Goal: Information Seeking & Learning: Learn about a topic

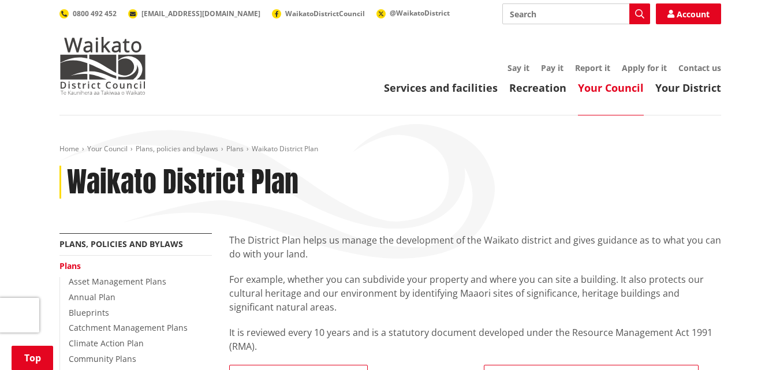
scroll to position [347, 0]
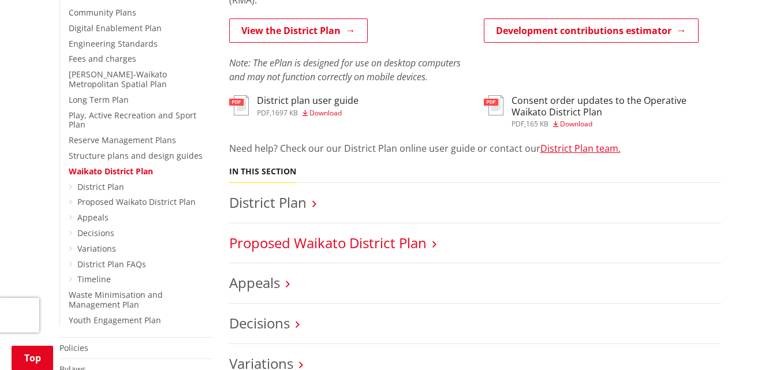
click at [371, 241] on link "Proposed Waikato District Plan" at bounding box center [328, 242] width 198 height 19
click at [410, 248] on link "Proposed Waikato District Plan" at bounding box center [328, 242] width 198 height 19
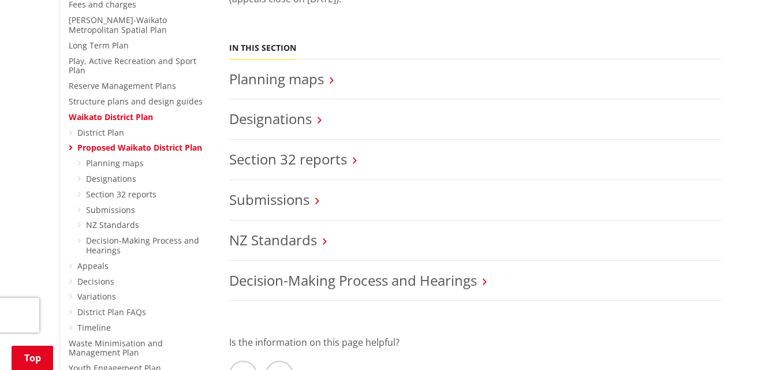
scroll to position [404, 0]
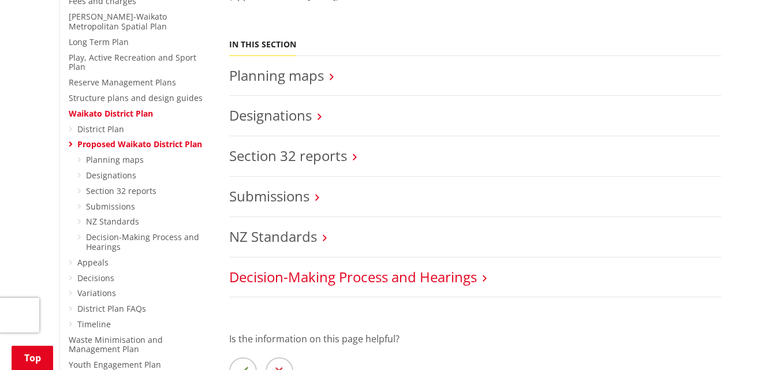
click at [332, 273] on link "Decision-Making Process and Hearings" at bounding box center [353, 276] width 248 height 19
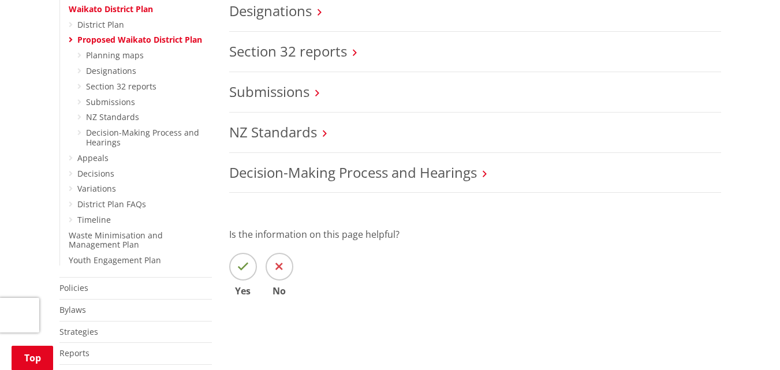
scroll to position [520, 0]
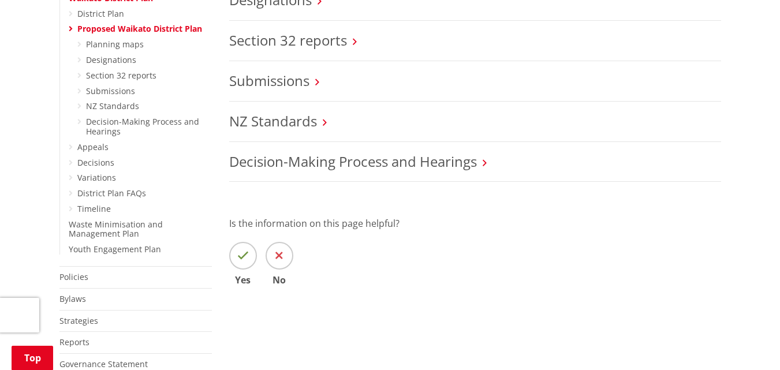
click at [485, 163] on icon at bounding box center [485, 163] width 4 height 10
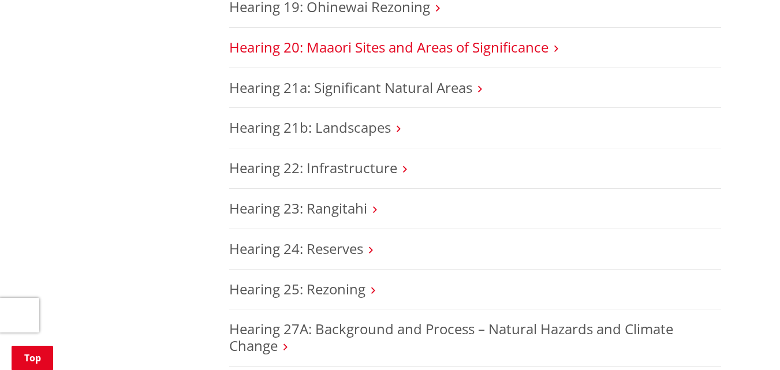
scroll to position [1964, 0]
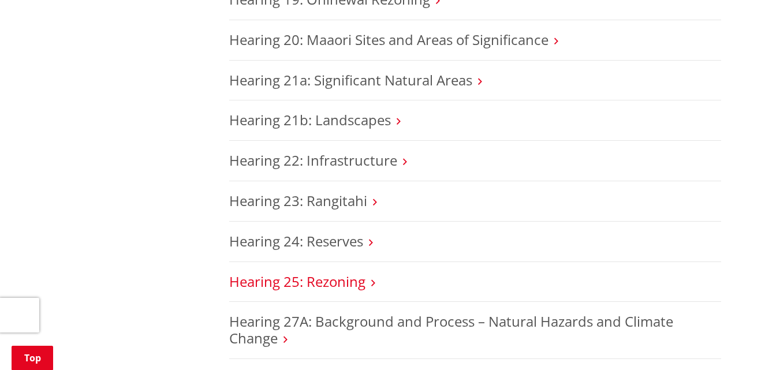
click at [330, 272] on link "Hearing 25: Rezoning" at bounding box center [297, 281] width 136 height 19
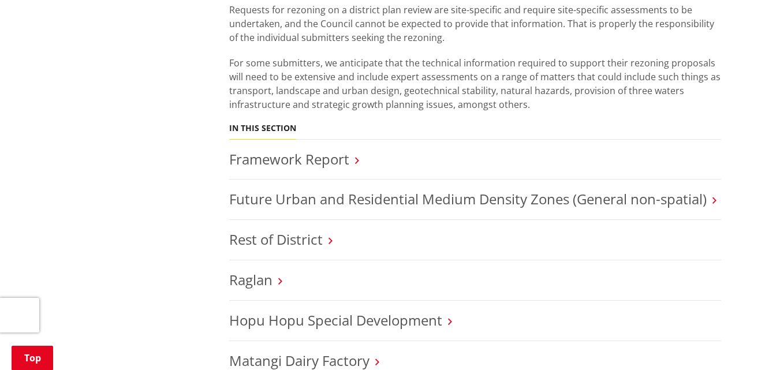
scroll to position [404, 0]
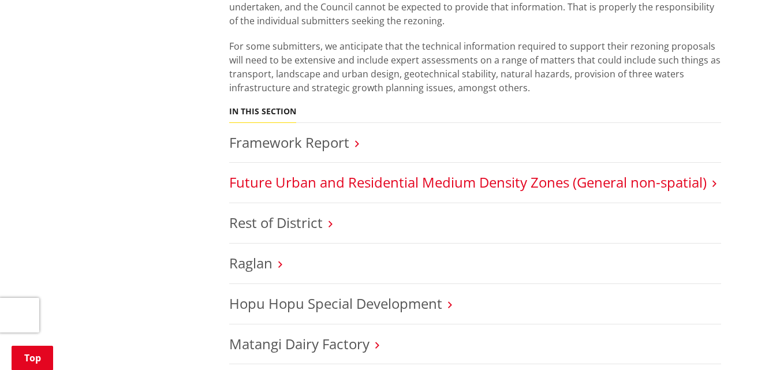
click at [515, 181] on link "Future Urban and Residential Medium Density Zones (General non-spatial)" at bounding box center [468, 182] width 478 height 19
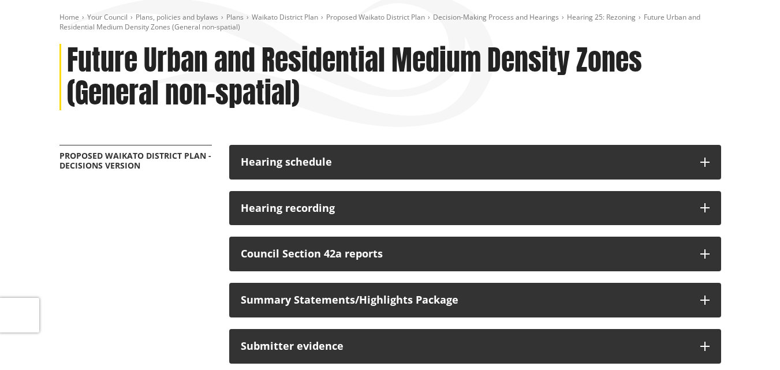
scroll to position [116, 0]
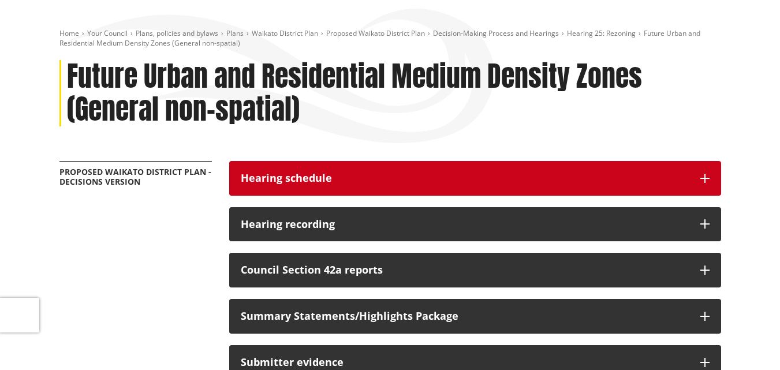
click at [702, 178] on icon "button" at bounding box center [705, 178] width 9 height 9
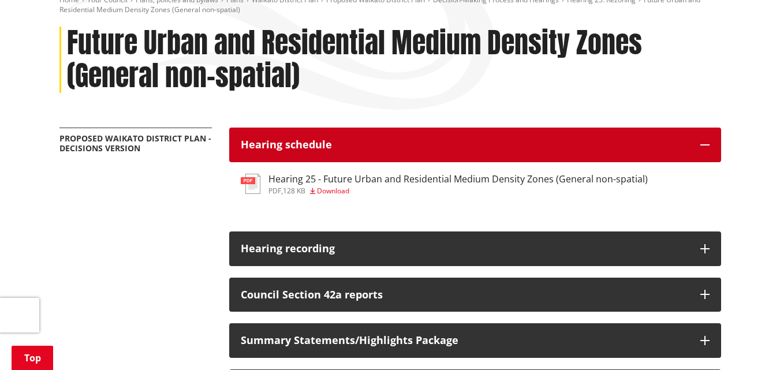
scroll to position [173, 0]
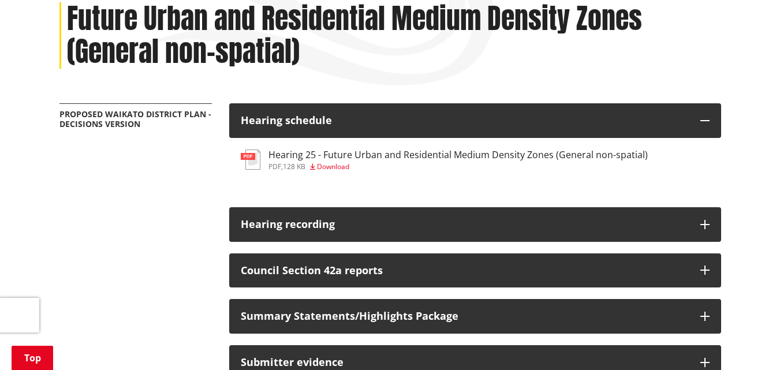
click at [367, 154] on h3 "Hearing 25 - Future Urban and Residential Medium Density Zones (General non-spa…" at bounding box center [458, 155] width 379 height 11
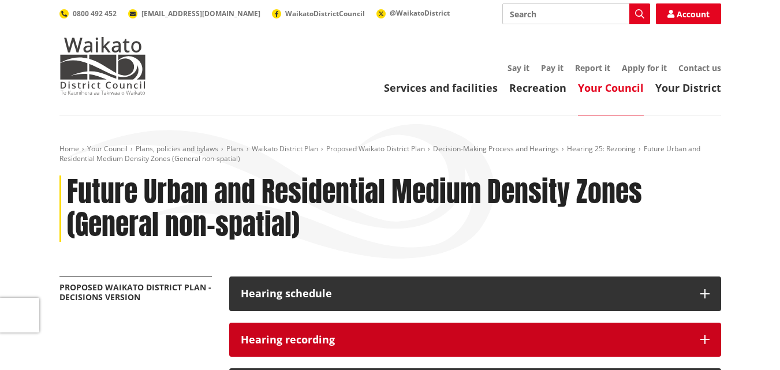
scroll to position [173, 0]
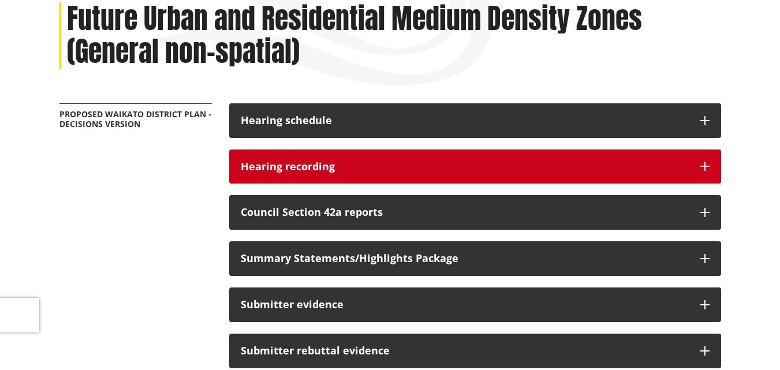
click at [701, 162] on icon "button" at bounding box center [705, 166] width 9 height 9
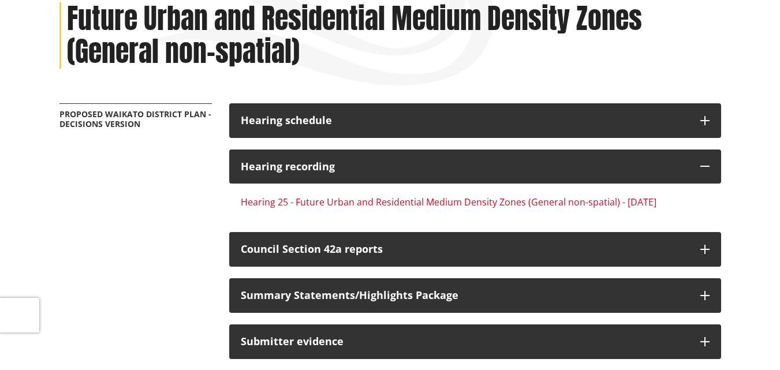
click at [450, 200] on link "Hearing 25 - Future Urban and Residential Medium Density Zones (General non-spa…" at bounding box center [449, 202] width 416 height 13
